Goal: Task Accomplishment & Management: Use online tool/utility

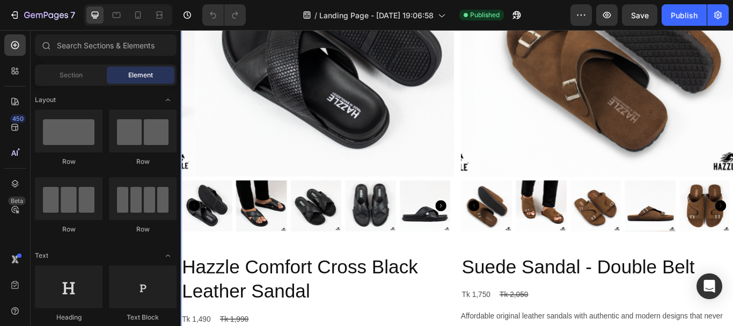
scroll to position [483, 0]
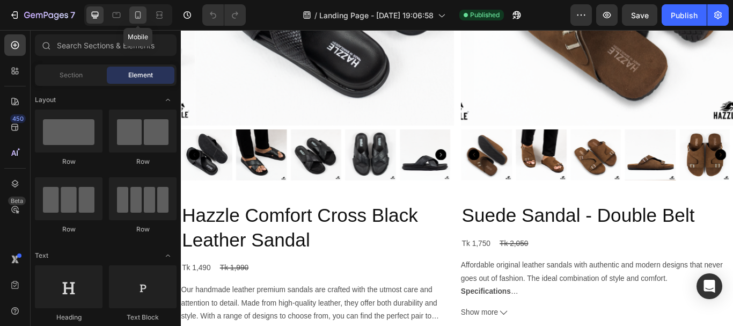
drag, startPoint x: 141, startPoint y: 13, endPoint x: 63, endPoint y: 153, distance: 159.4
click at [141, 13] on icon at bounding box center [138, 15] width 6 height 8
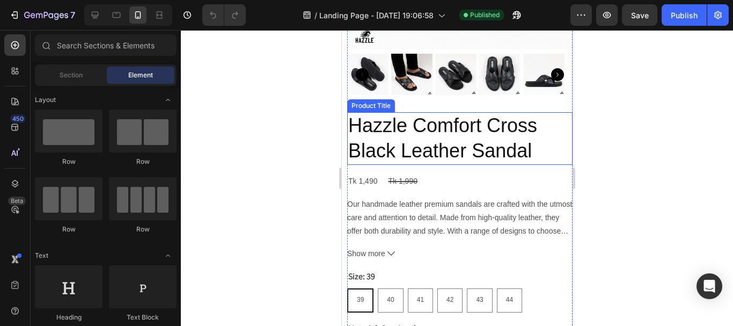
click at [421, 135] on h2 "Hazzle Comfort Cross Black Leather Sandal" at bounding box center [458, 138] width 225 height 53
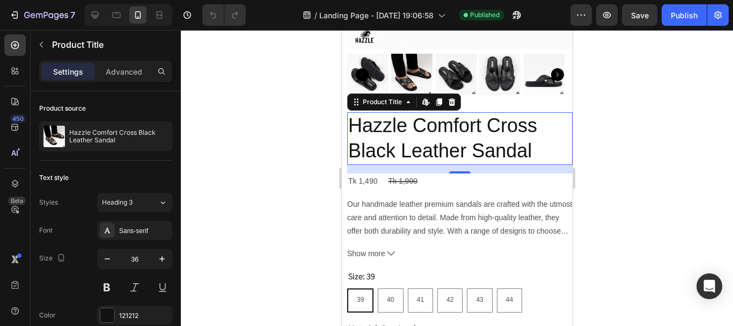
click at [403, 123] on h2 "Hazzle Comfort Cross Black Leather Sandal" at bounding box center [458, 138] width 225 height 53
click at [404, 136] on h2 "Hazzle Comfort Cross Black Leather Sandal" at bounding box center [458, 138] width 225 height 53
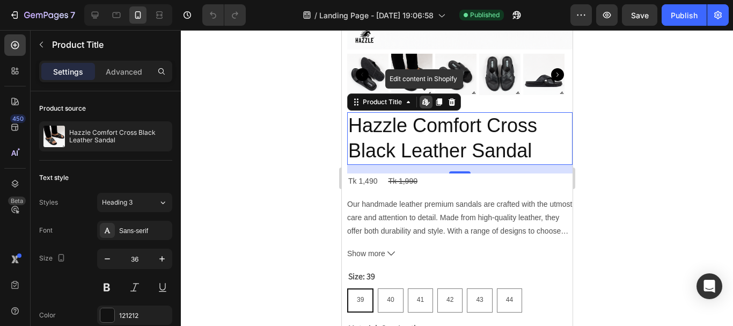
click at [404, 136] on h2 "Hazzle Comfort Cross Black Leather Sandal" at bounding box center [458, 138] width 225 height 53
click at [277, 171] on div at bounding box center [457, 178] width 552 height 296
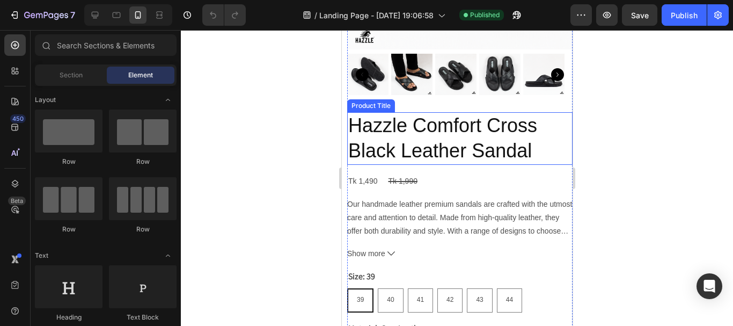
click at [411, 138] on h2 "Hazzle Comfort Cross Black Leather Sandal" at bounding box center [458, 138] width 225 height 53
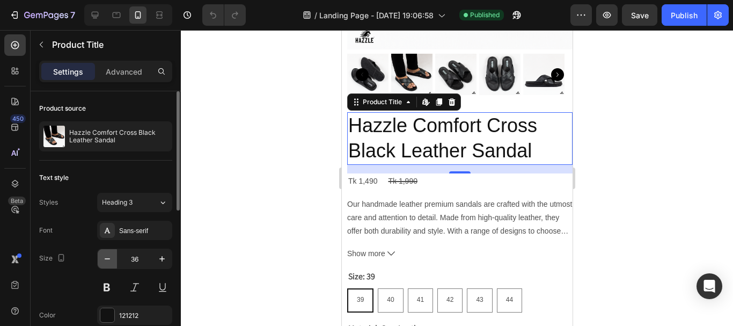
click at [107, 258] on icon "button" at bounding box center [107, 258] width 11 height 11
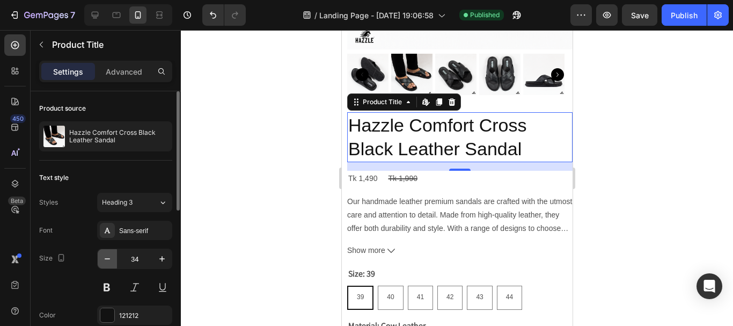
click at [107, 258] on icon "button" at bounding box center [107, 258] width 11 height 11
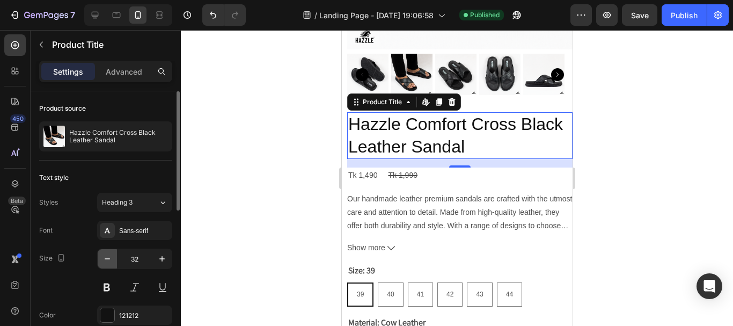
click at [107, 258] on icon "button" at bounding box center [107, 258] width 11 height 11
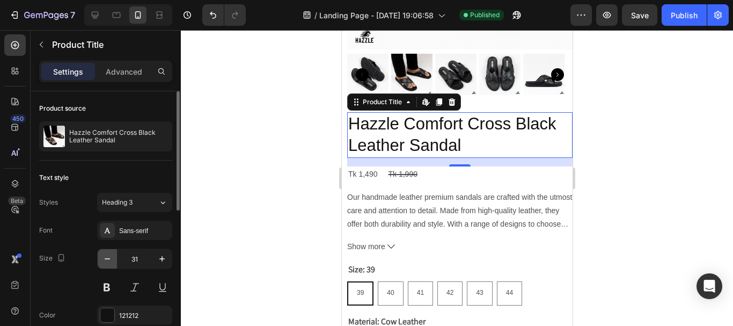
click at [107, 258] on icon "button" at bounding box center [107, 258] width 11 height 11
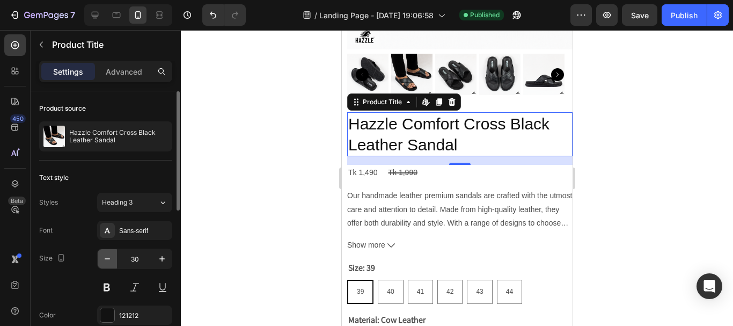
click at [107, 258] on icon "button" at bounding box center [107, 258] width 11 height 11
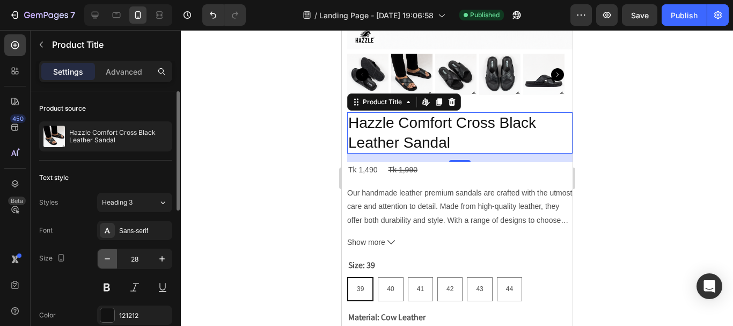
click at [107, 258] on icon "button" at bounding box center [107, 258] width 11 height 11
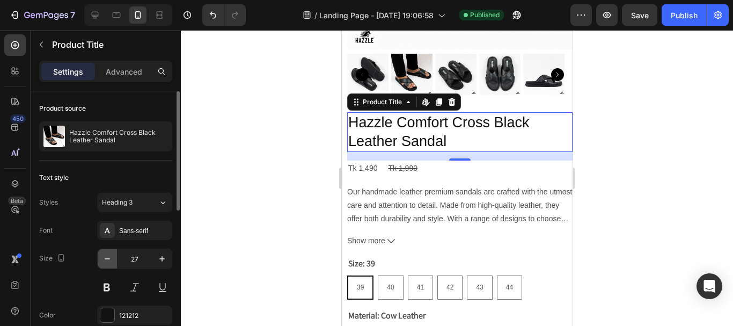
click at [107, 258] on icon "button" at bounding box center [107, 258] width 11 height 11
type input "25"
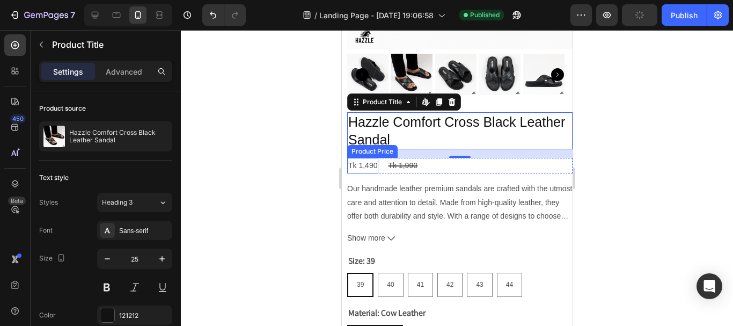
click at [375, 158] on div "Tk 1,490" at bounding box center [361, 166] width 31 height 16
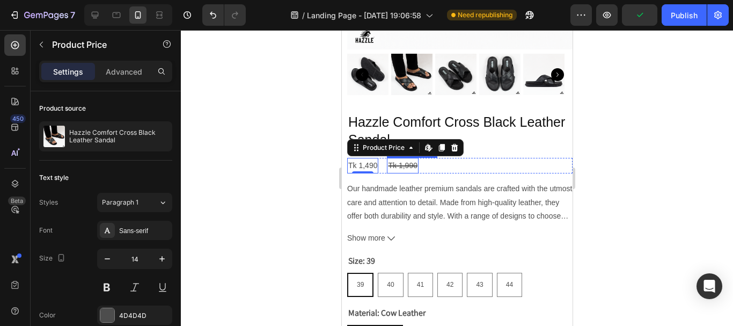
click at [393, 159] on div "Tk 1,990" at bounding box center [401, 166] width 31 height 16
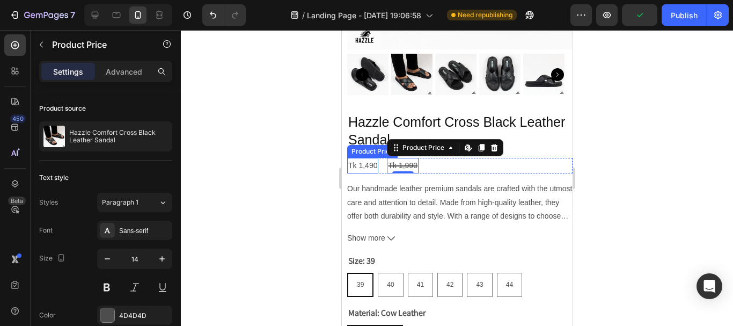
click at [360, 160] on div "Tk 1,490" at bounding box center [361, 166] width 31 height 16
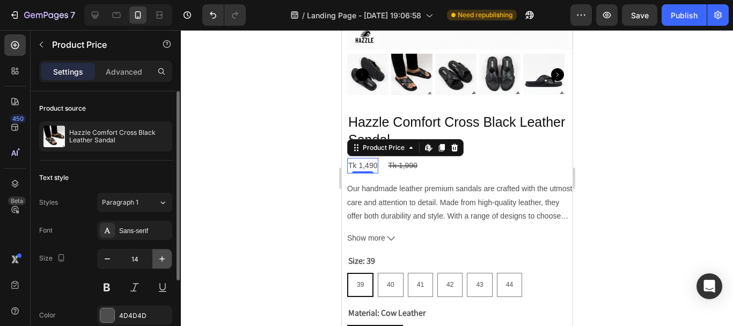
click at [167, 259] on button "button" at bounding box center [161, 258] width 19 height 19
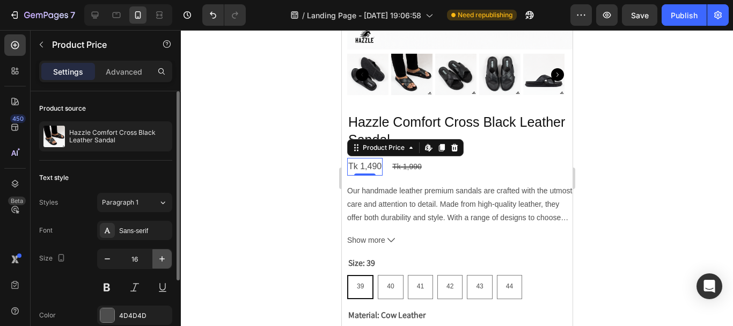
click at [167, 259] on button "button" at bounding box center [161, 258] width 19 height 19
click at [113, 280] on button at bounding box center [106, 286] width 19 height 19
click at [161, 263] on icon "button" at bounding box center [162, 258] width 11 height 11
type input "18"
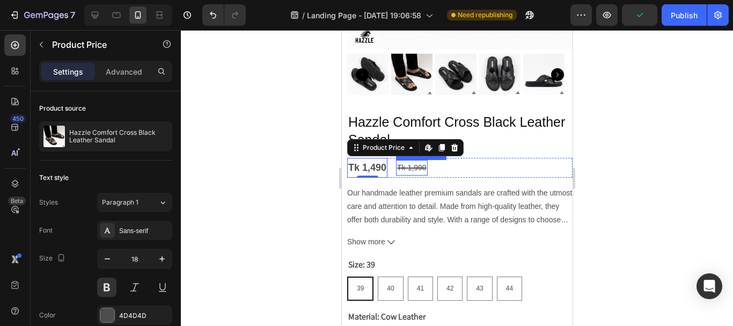
click at [405, 160] on div "Tk 1,990" at bounding box center [410, 168] width 31 height 16
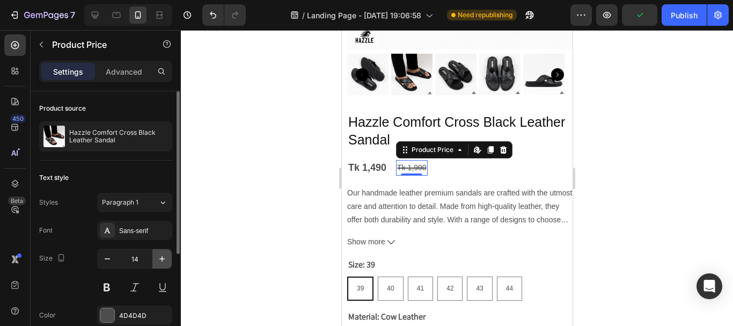
click at [164, 255] on icon "button" at bounding box center [162, 258] width 11 height 11
type input "17"
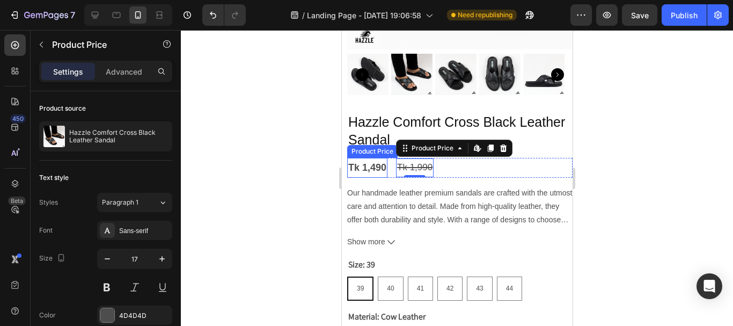
click at [374, 164] on div "Tk 1,490" at bounding box center [366, 167] width 40 height 19
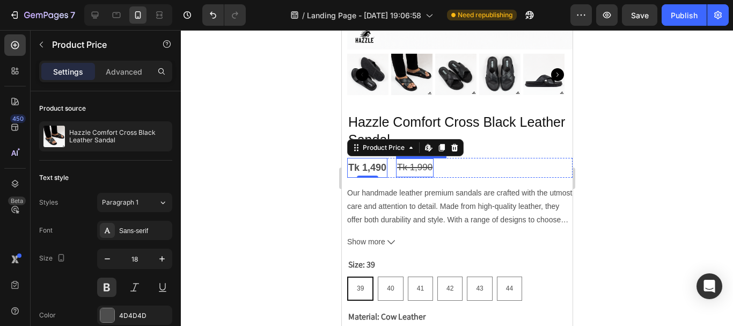
click at [405, 159] on div "Tk 1,990" at bounding box center [414, 167] width 38 height 19
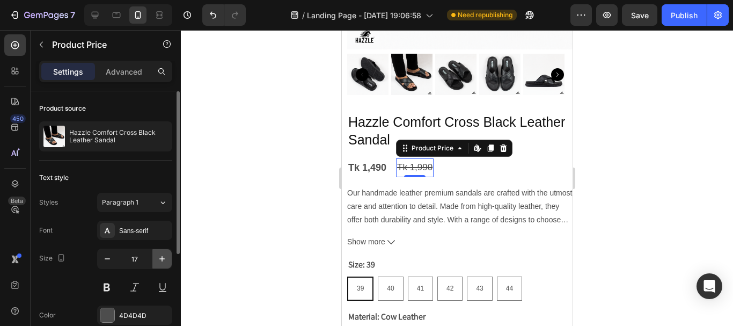
click at [163, 260] on icon "button" at bounding box center [162, 258] width 11 height 11
type input "18"
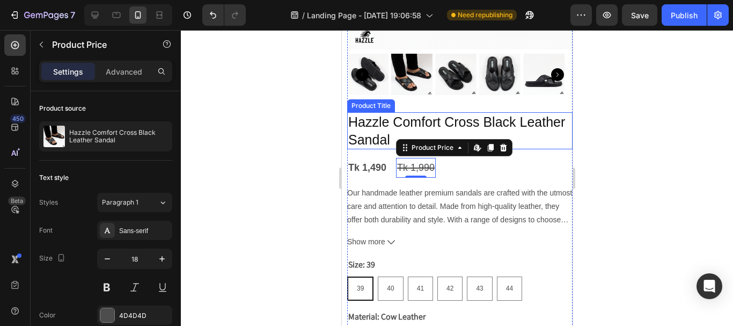
click at [373, 133] on h2 "Hazzle Comfort Cross Black Leather Sandal" at bounding box center [458, 130] width 225 height 37
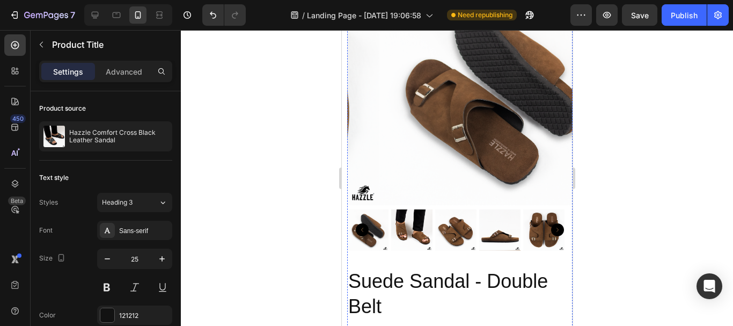
scroll to position [1019, 0]
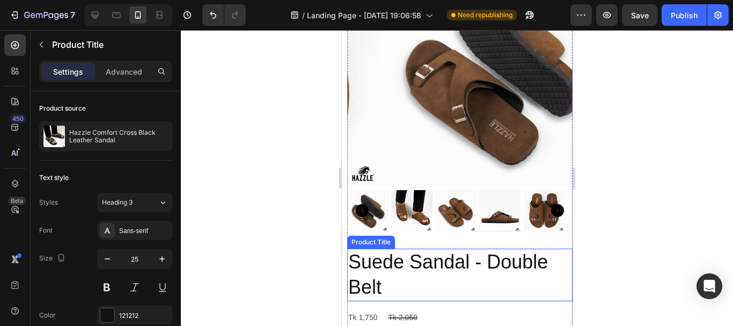
click at [386, 248] on h2 "Suede Sandal - Double Belt" at bounding box center [458, 274] width 225 height 53
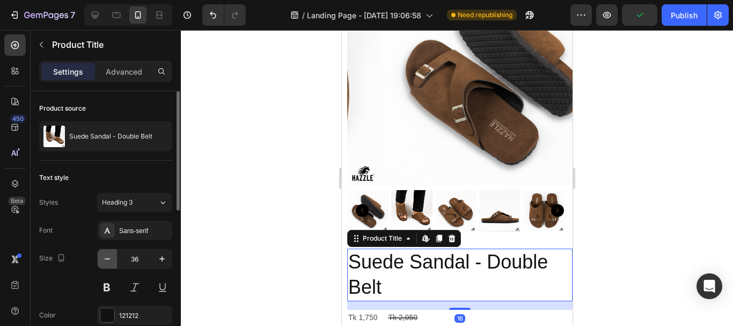
click at [106, 261] on icon "button" at bounding box center [107, 258] width 11 height 11
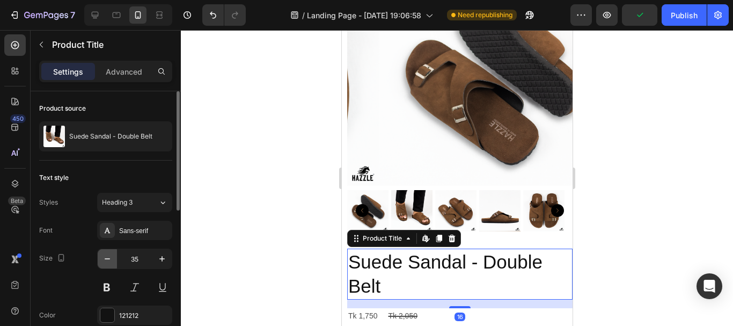
click at [106, 261] on icon "button" at bounding box center [107, 258] width 11 height 11
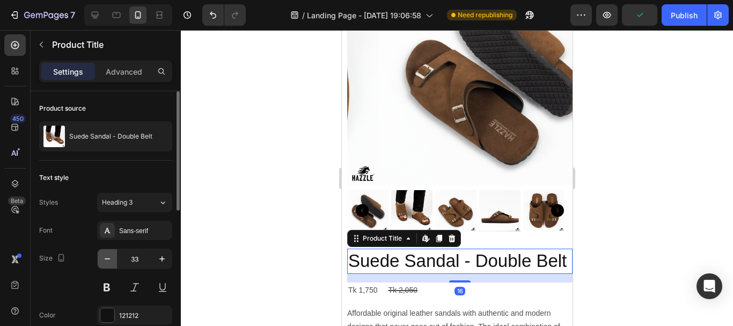
click at [106, 261] on icon "button" at bounding box center [107, 258] width 11 height 11
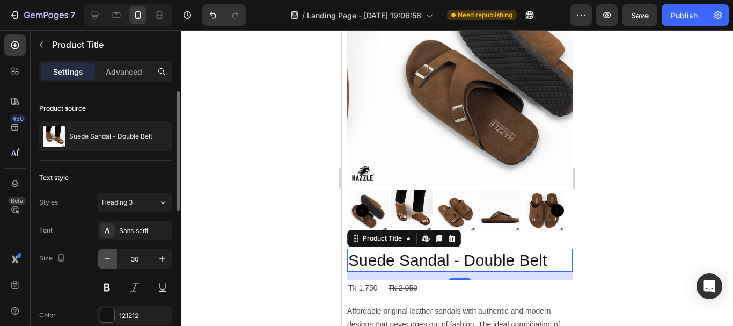
click at [106, 261] on icon "button" at bounding box center [107, 258] width 11 height 11
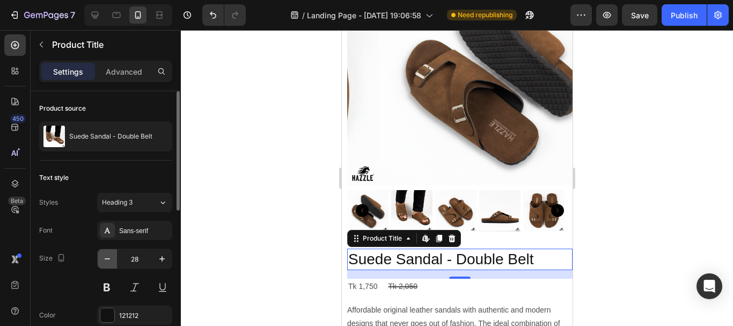
click at [106, 261] on icon "button" at bounding box center [107, 258] width 11 height 11
type input "25"
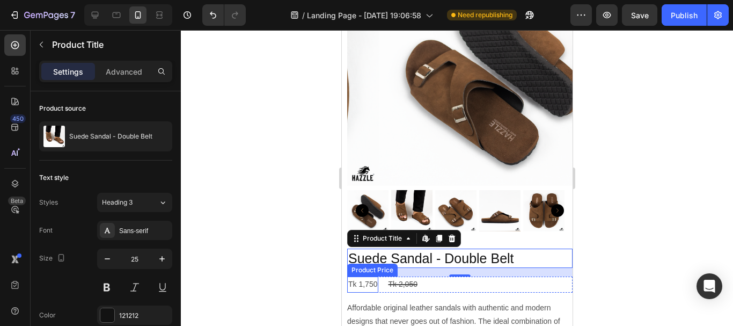
click at [356, 276] on div "Tk 1,750" at bounding box center [361, 284] width 31 height 16
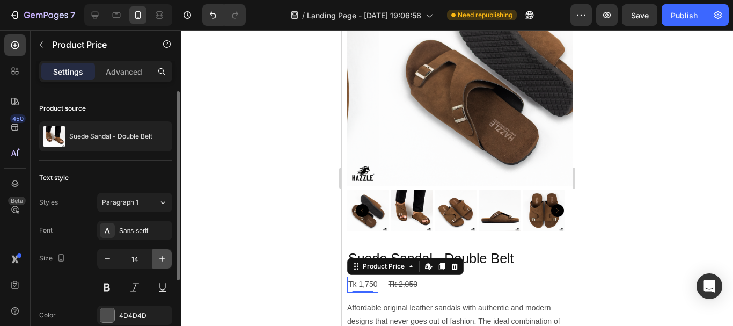
click at [162, 262] on icon "button" at bounding box center [162, 258] width 11 height 11
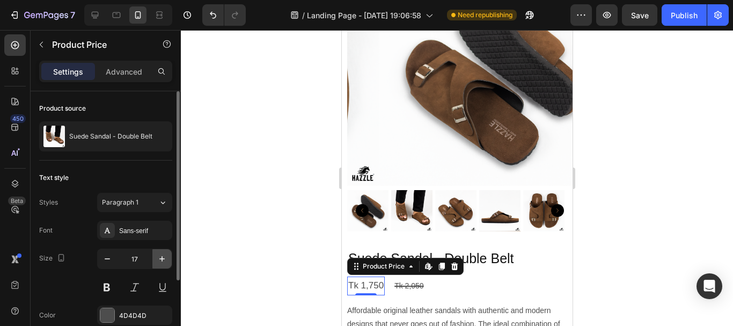
type input "18"
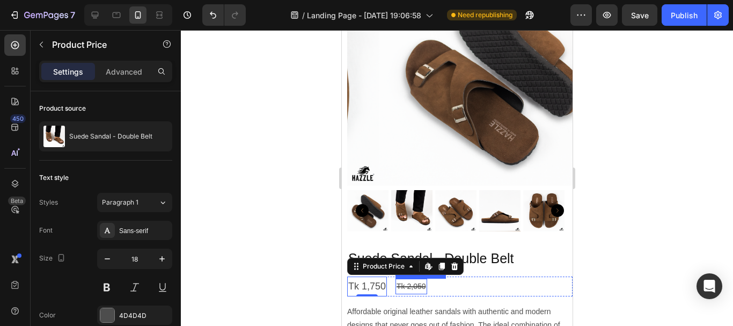
click at [405, 278] on div "Tk 2,050 Product Price Product Price" at bounding box center [410, 286] width 31 height 16
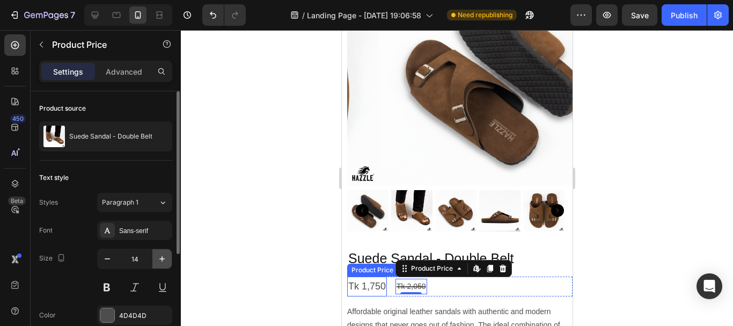
click at [165, 260] on icon "button" at bounding box center [162, 258] width 11 height 11
click at [167, 262] on icon "button" at bounding box center [162, 258] width 11 height 11
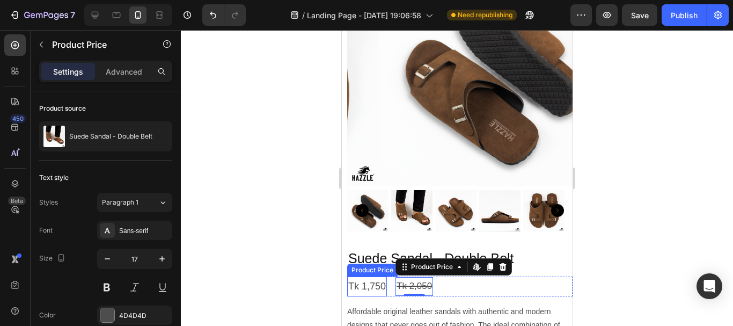
type input "18"
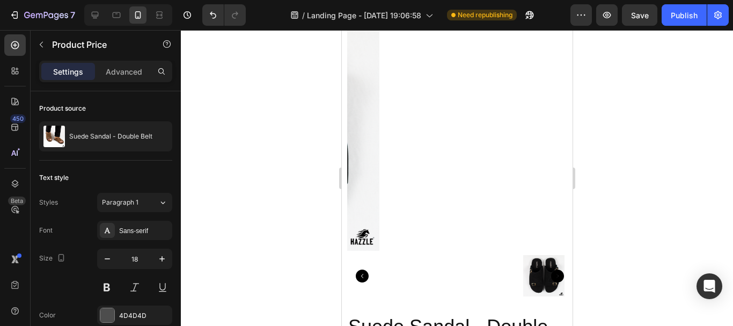
scroll to position [1716, 0]
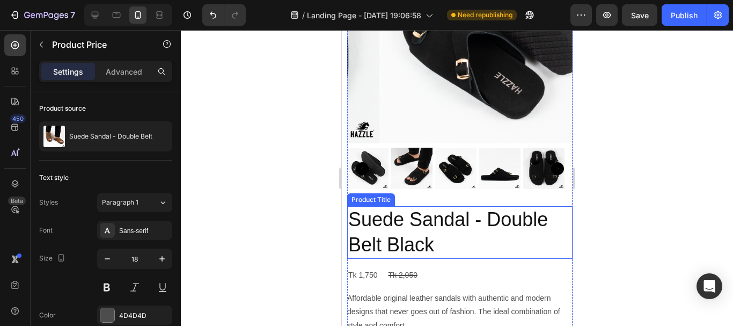
click at [395, 206] on h2 "Suede Sandal - Double Belt Black" at bounding box center [458, 232] width 225 height 53
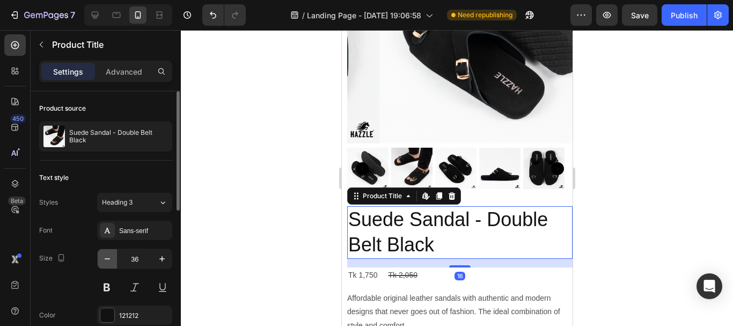
click at [105, 263] on icon "button" at bounding box center [107, 258] width 11 height 11
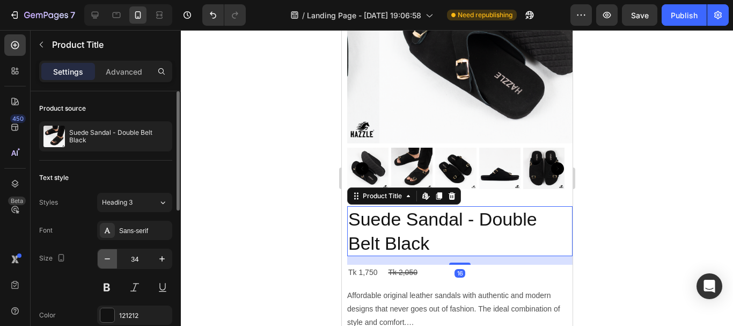
click at [105, 263] on icon "button" at bounding box center [107, 258] width 11 height 11
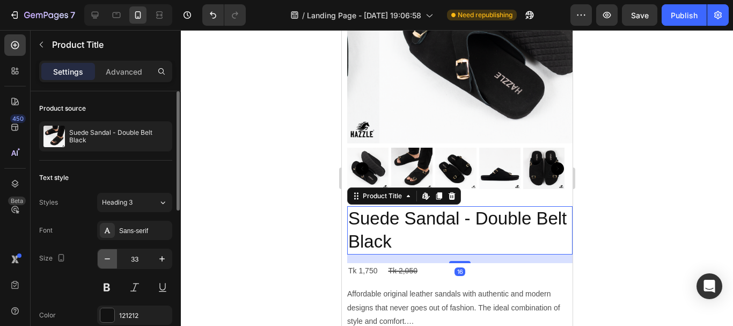
click at [105, 263] on icon "button" at bounding box center [107, 258] width 11 height 11
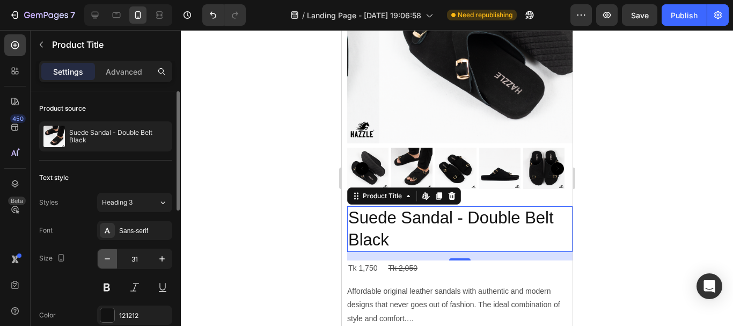
click at [105, 263] on icon "button" at bounding box center [107, 258] width 11 height 11
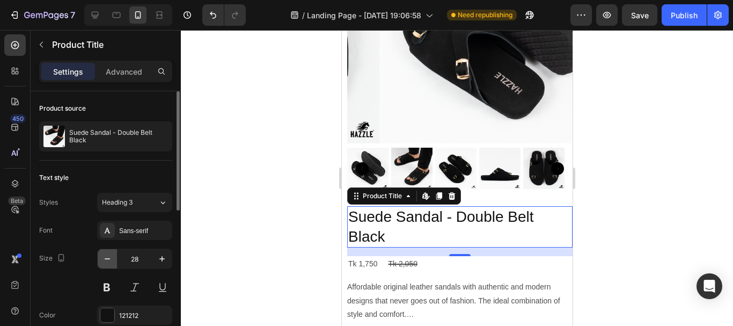
click at [105, 263] on icon "button" at bounding box center [107, 258] width 11 height 11
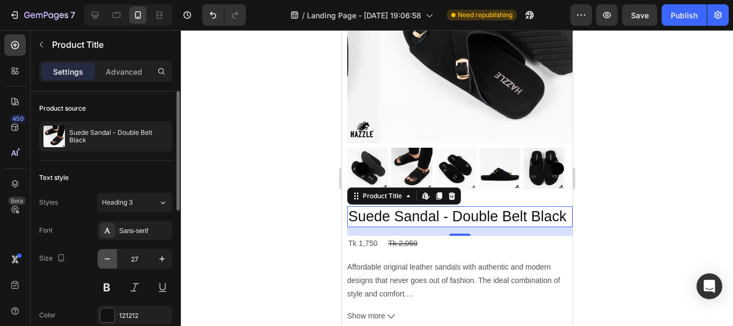
click at [105, 263] on icon "button" at bounding box center [107, 258] width 11 height 11
type input "25"
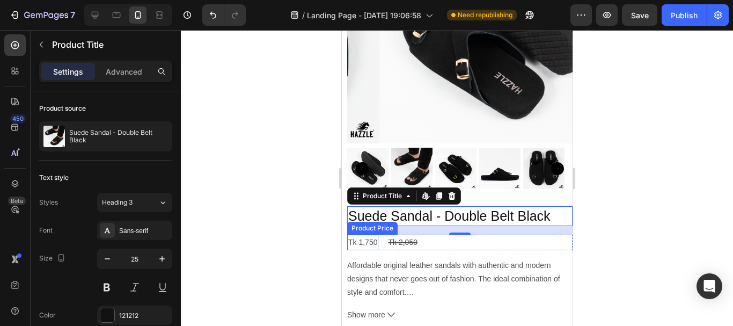
click at [359, 234] on div "Tk 1,750" at bounding box center [361, 242] width 31 height 16
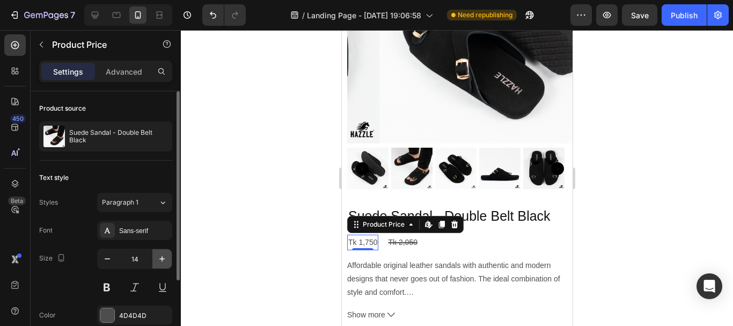
click at [167, 261] on button "button" at bounding box center [161, 258] width 19 height 19
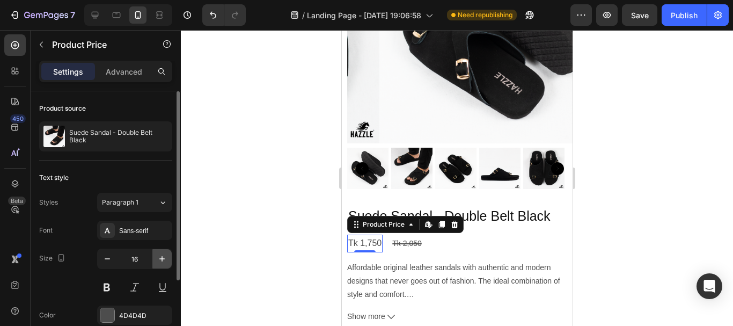
click at [167, 261] on button "button" at bounding box center [161, 258] width 19 height 19
type input "18"
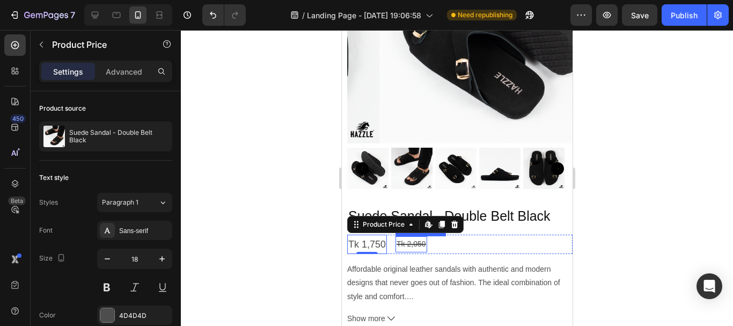
click at [414, 236] on div "Tk 2,050" at bounding box center [410, 244] width 31 height 16
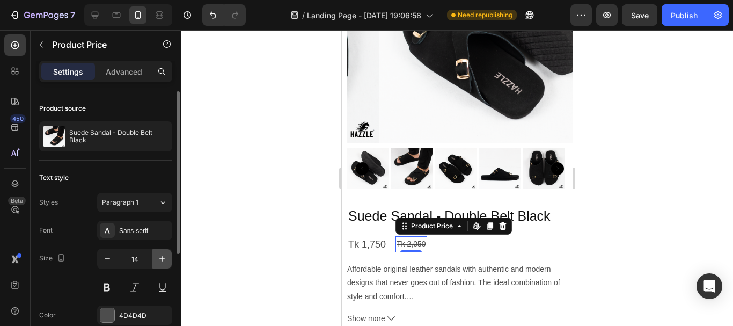
click at [165, 260] on icon "button" at bounding box center [162, 258] width 11 height 11
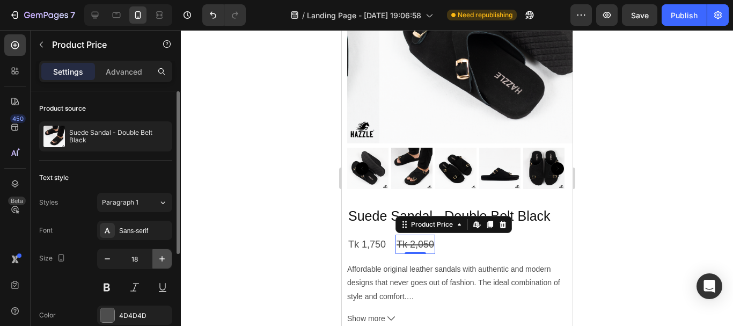
type input "19"
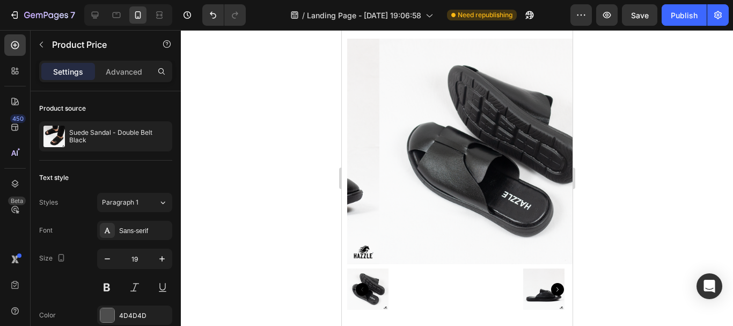
scroll to position [2306, 0]
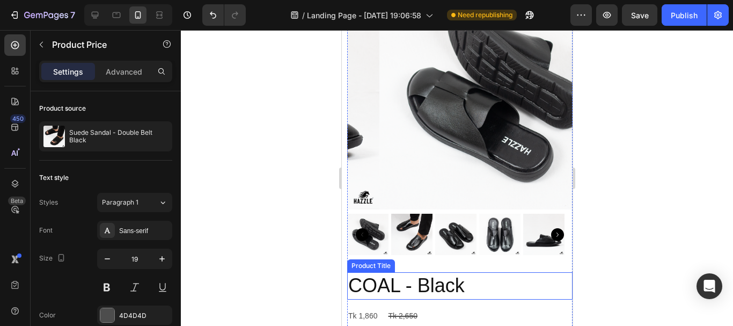
click at [373, 272] on h2 "COAL - Black" at bounding box center [458, 285] width 225 height 27
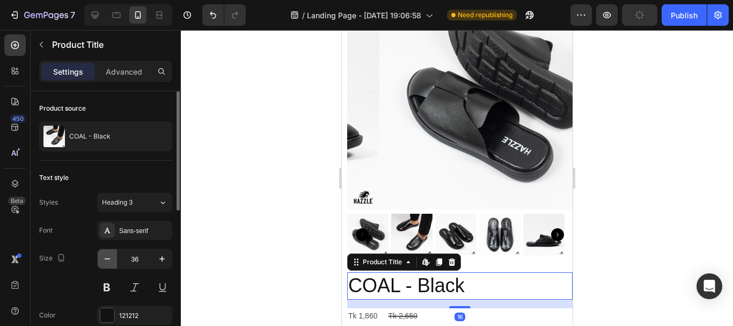
click at [104, 252] on button "button" at bounding box center [107, 258] width 19 height 19
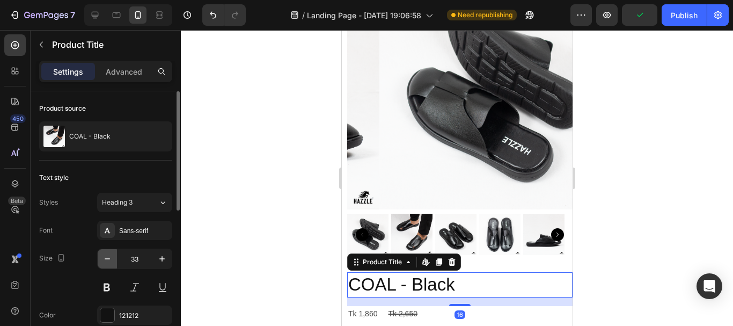
click at [104, 252] on button "button" at bounding box center [107, 258] width 19 height 19
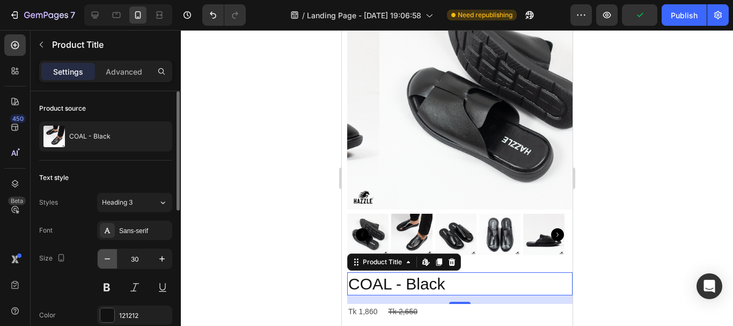
click at [104, 252] on button "button" at bounding box center [107, 258] width 19 height 19
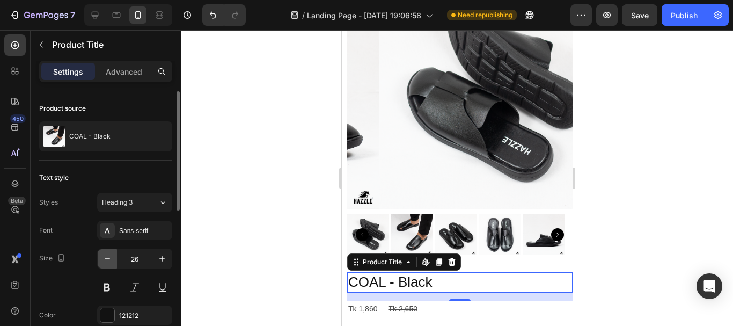
click at [104, 252] on button "button" at bounding box center [107, 258] width 19 height 19
type input "25"
click at [366, 300] on div "Tk 1,860" at bounding box center [361, 308] width 31 height 16
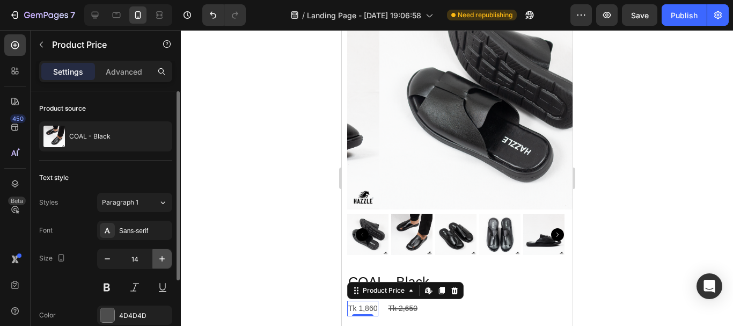
click at [157, 261] on icon "button" at bounding box center [162, 258] width 11 height 11
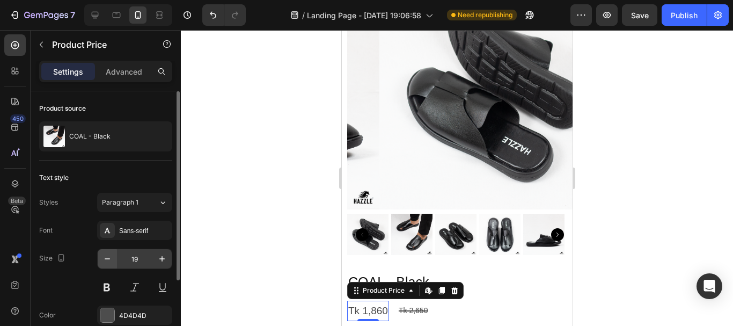
click at [113, 260] on button "button" at bounding box center [107, 258] width 19 height 19
type input "18"
click at [107, 293] on button at bounding box center [106, 286] width 19 height 19
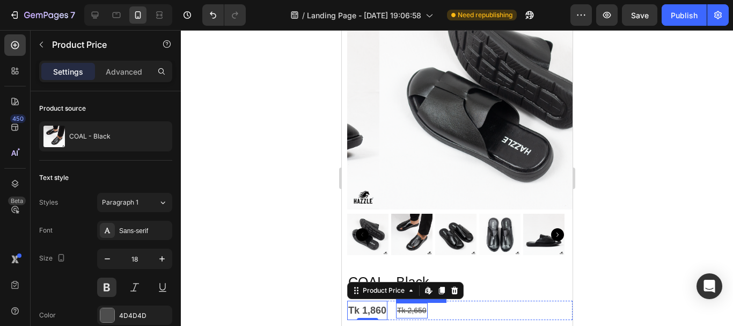
click at [415, 302] on div "Tk 2,650" at bounding box center [410, 310] width 31 height 16
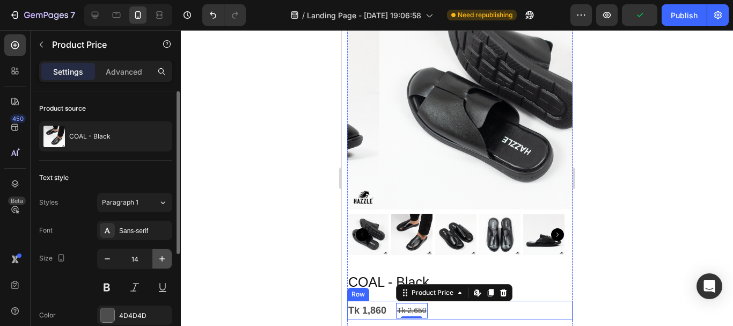
click at [167, 260] on button "button" at bounding box center [161, 258] width 19 height 19
type input "18"
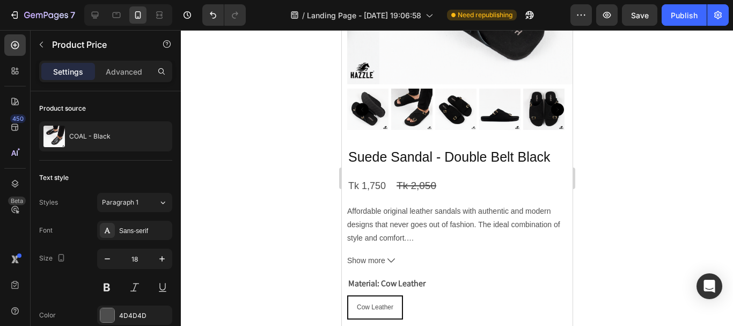
scroll to position [1716, 0]
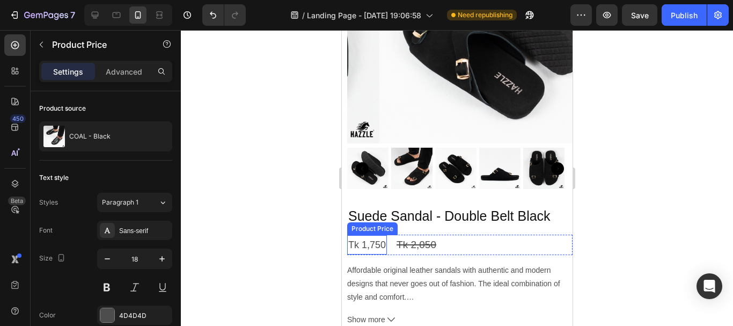
click at [368, 235] on div "Tk 1,750" at bounding box center [366, 244] width 40 height 19
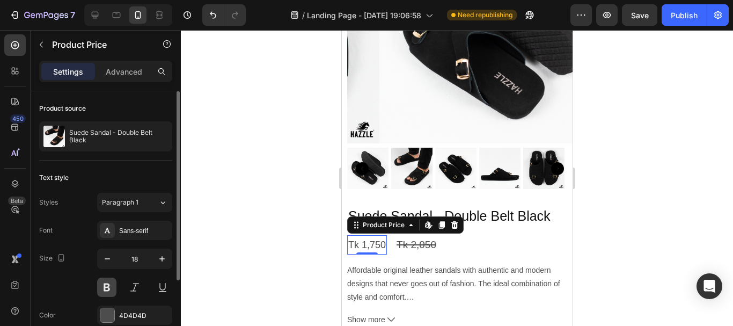
click at [112, 288] on button at bounding box center [106, 286] width 19 height 19
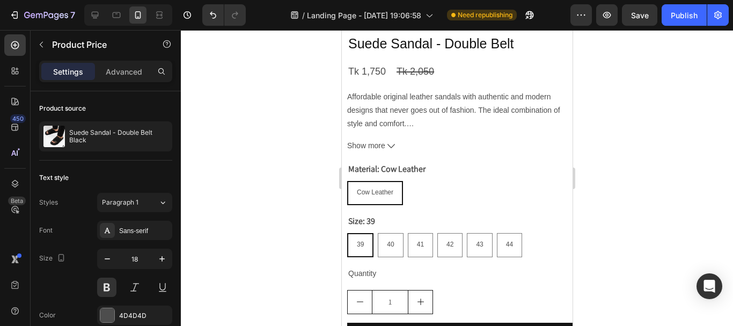
scroll to position [1126, 0]
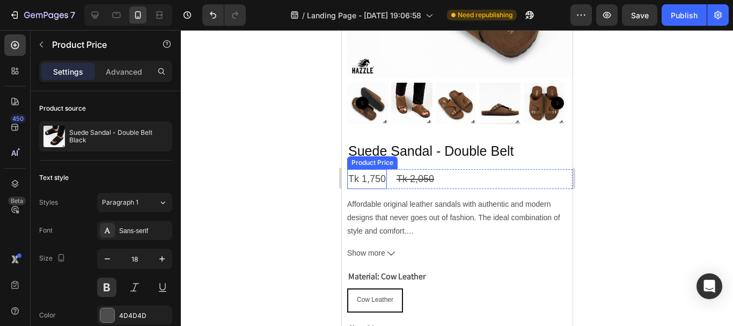
click at [371, 169] on div "Tk 1,750" at bounding box center [366, 178] width 40 height 19
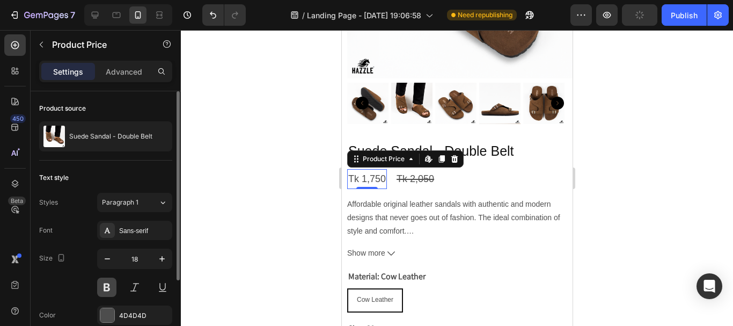
click at [110, 290] on button at bounding box center [106, 286] width 19 height 19
click at [238, 224] on div at bounding box center [457, 178] width 552 height 296
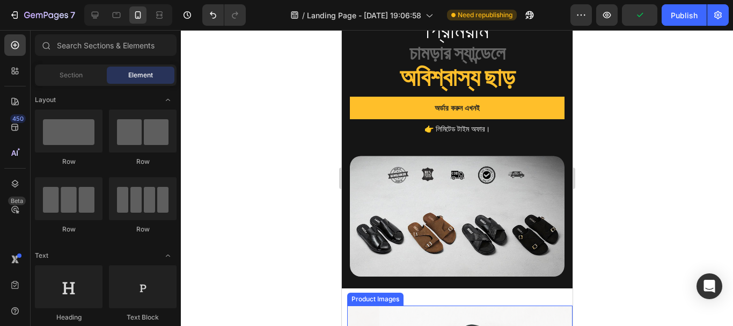
scroll to position [0, 0]
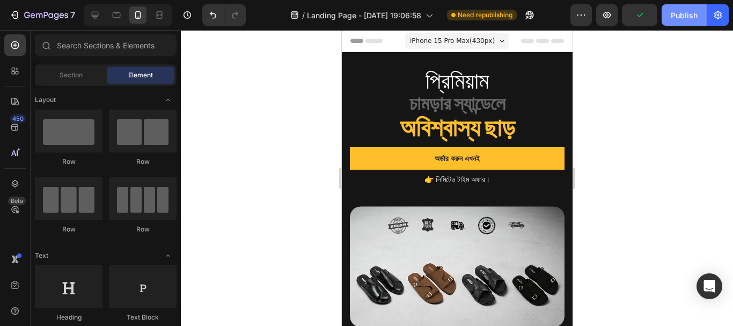
click at [674, 12] on div "Publish" at bounding box center [683, 15] width 27 height 11
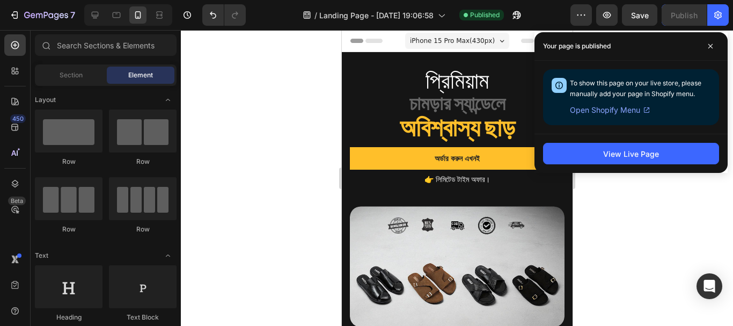
click at [214, 173] on div at bounding box center [457, 178] width 552 height 296
